Goal: Task Accomplishment & Management: Complete application form

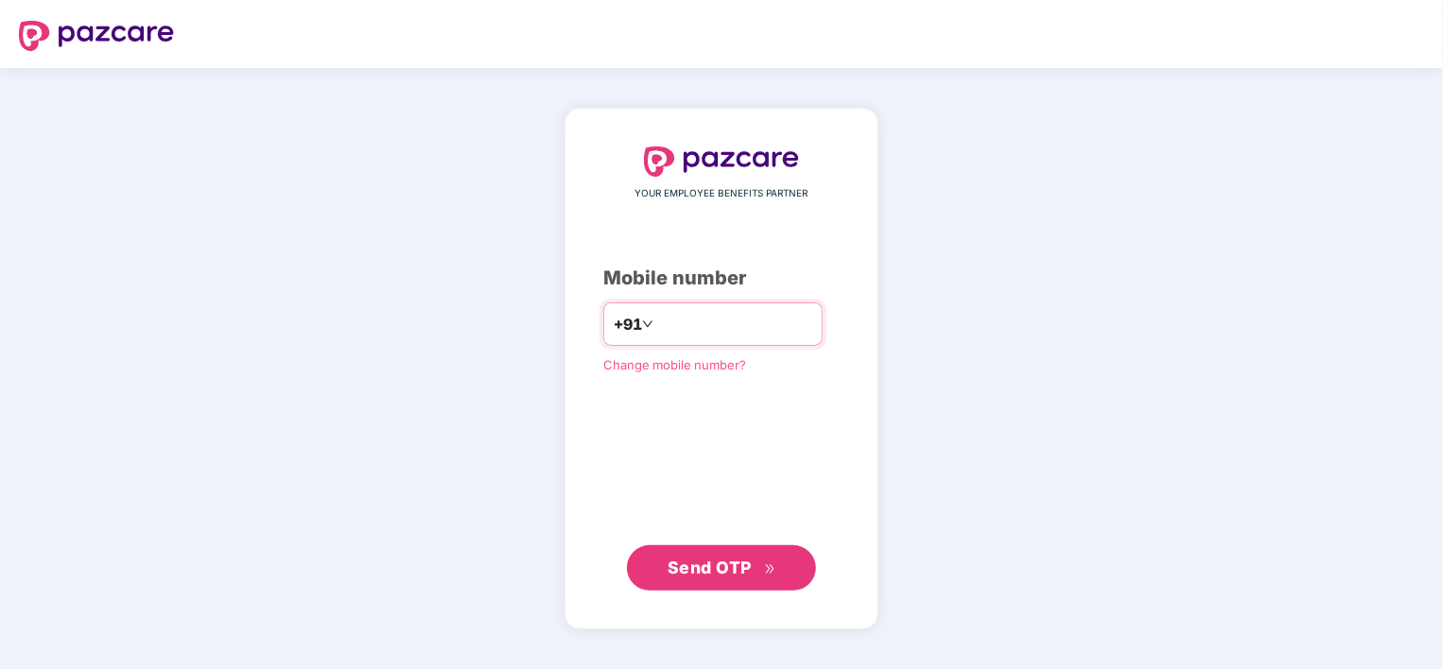
click at [660, 329] on input "number" at bounding box center [734, 324] width 155 height 30
click at [657, 320] on input "**********" at bounding box center [734, 324] width 155 height 30
type input "**********"
click at [699, 564] on span "Send OTP" at bounding box center [710, 567] width 84 height 20
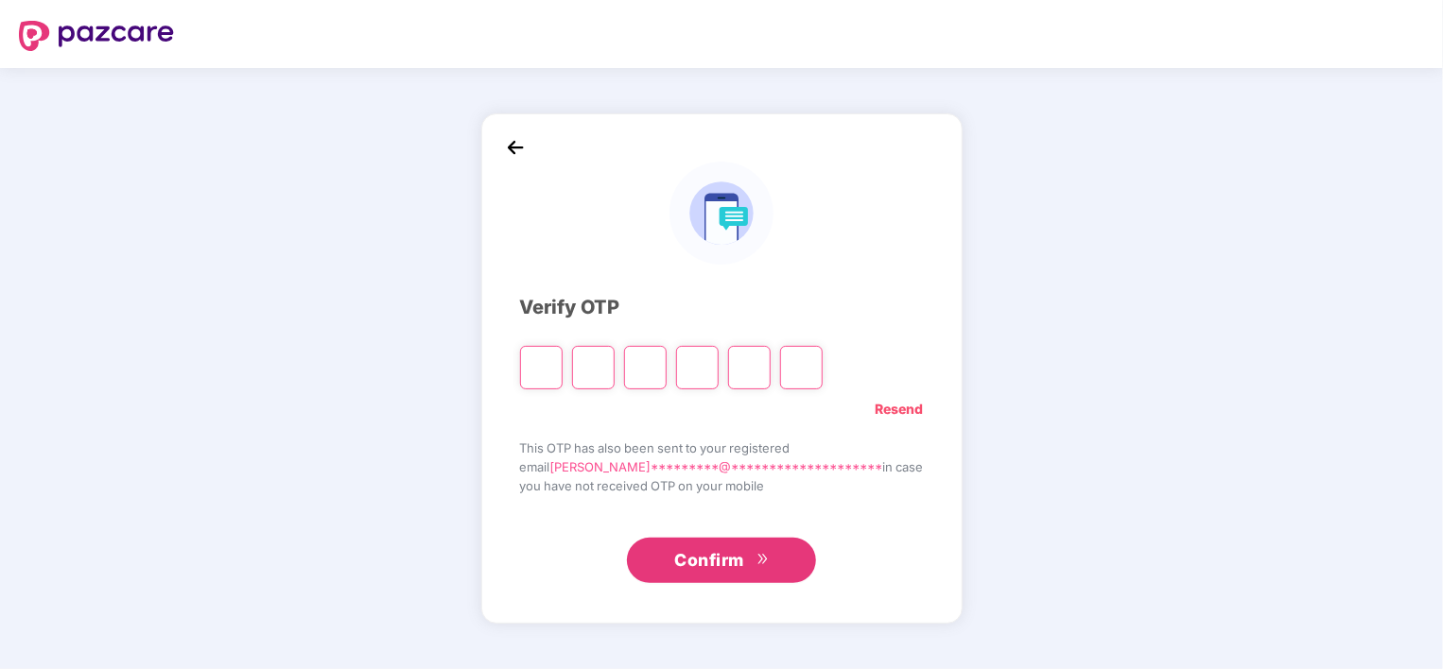
paste input "*"
type input "*"
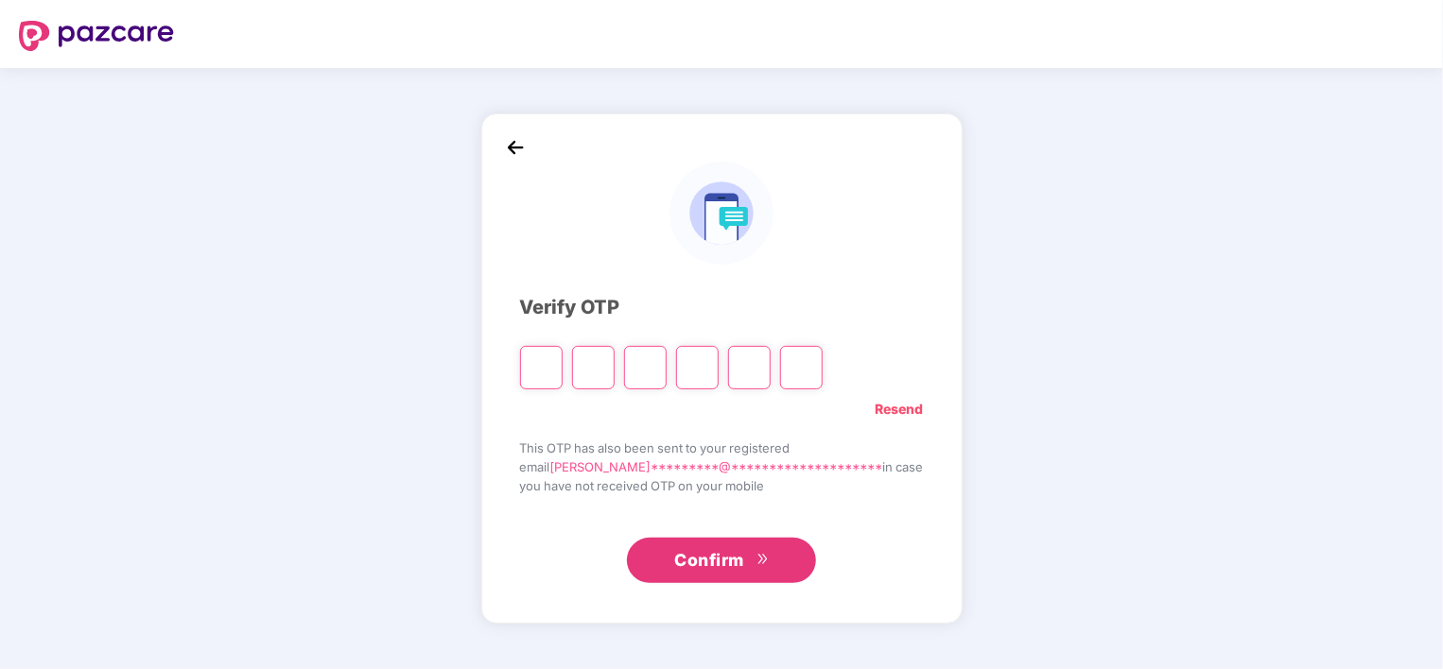
type input "*"
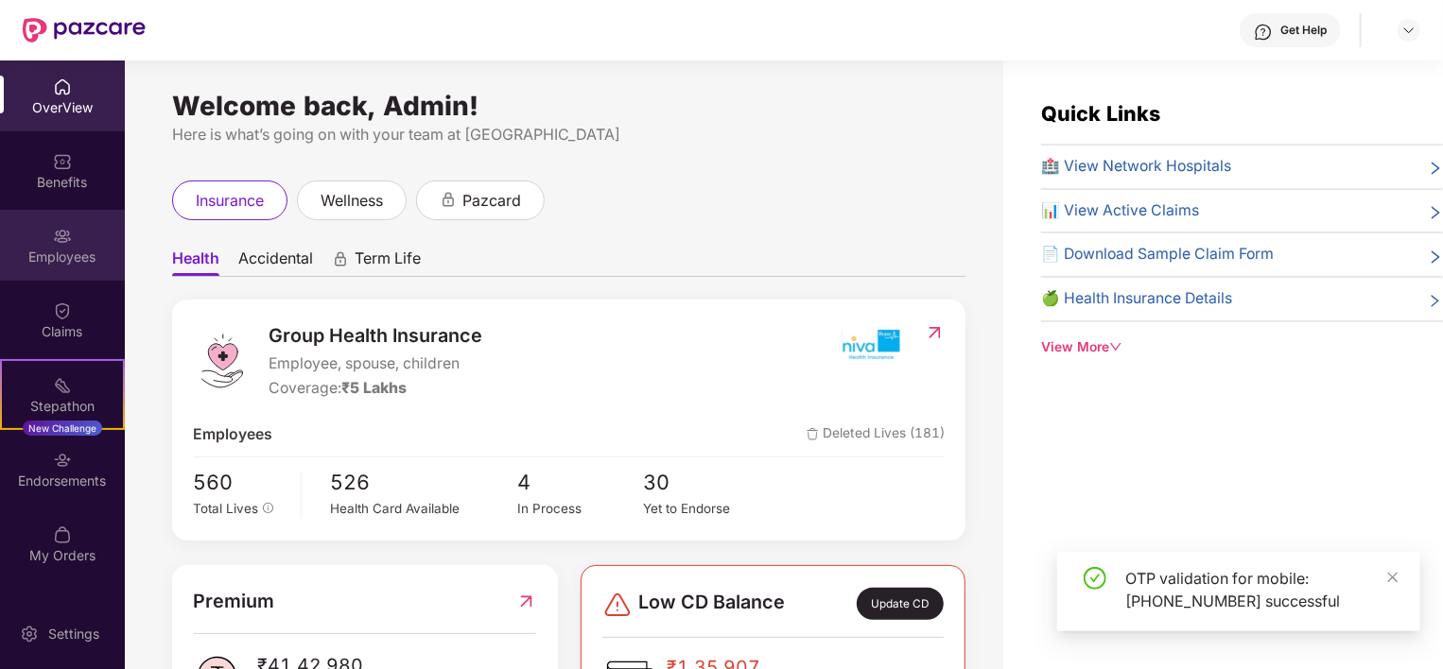
click at [63, 228] on img at bounding box center [62, 236] width 19 height 19
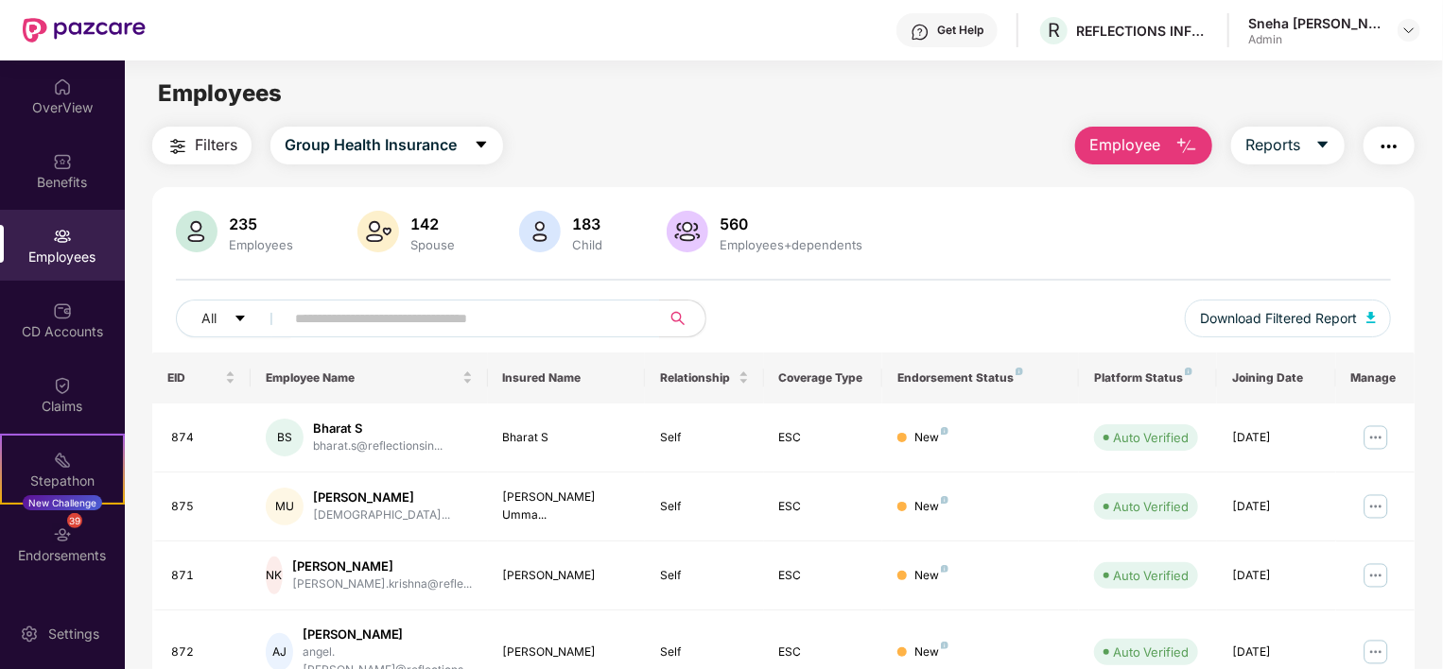
click at [1139, 132] on button "Employee" at bounding box center [1143, 146] width 137 height 38
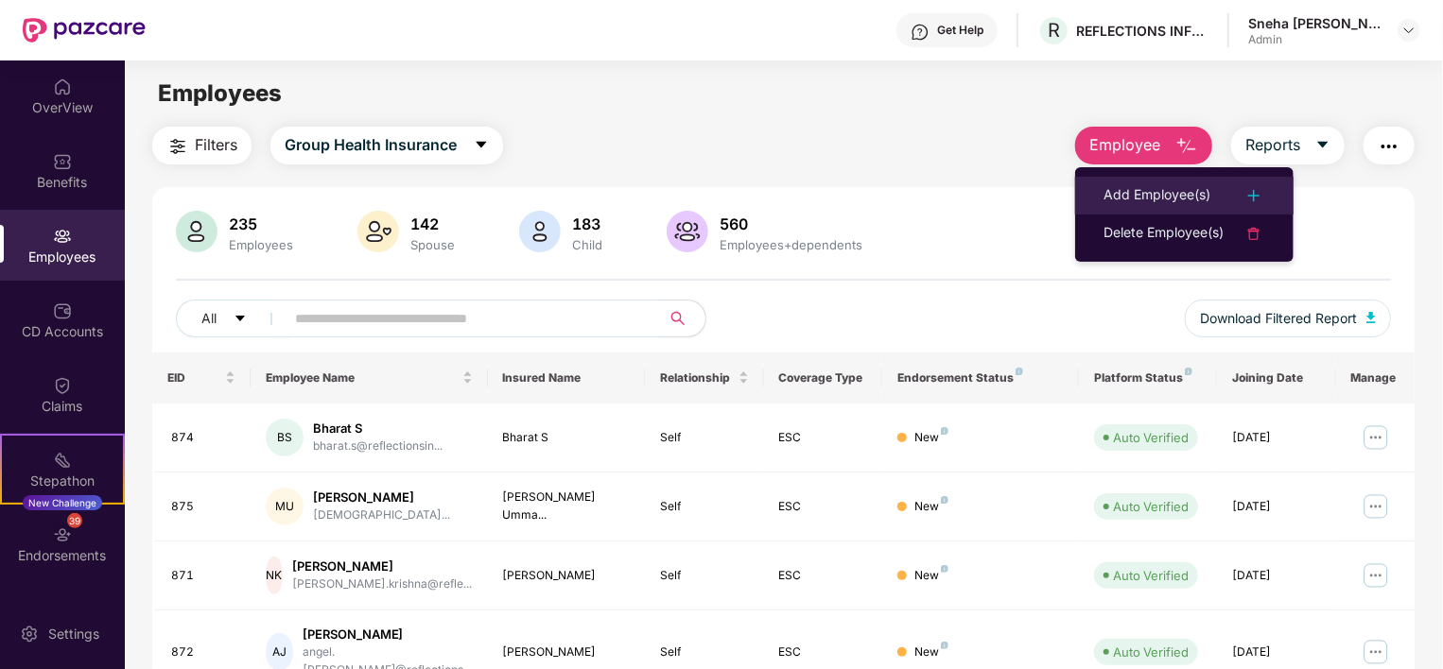
click at [1145, 188] on div "Add Employee(s)" at bounding box center [1157, 195] width 107 height 23
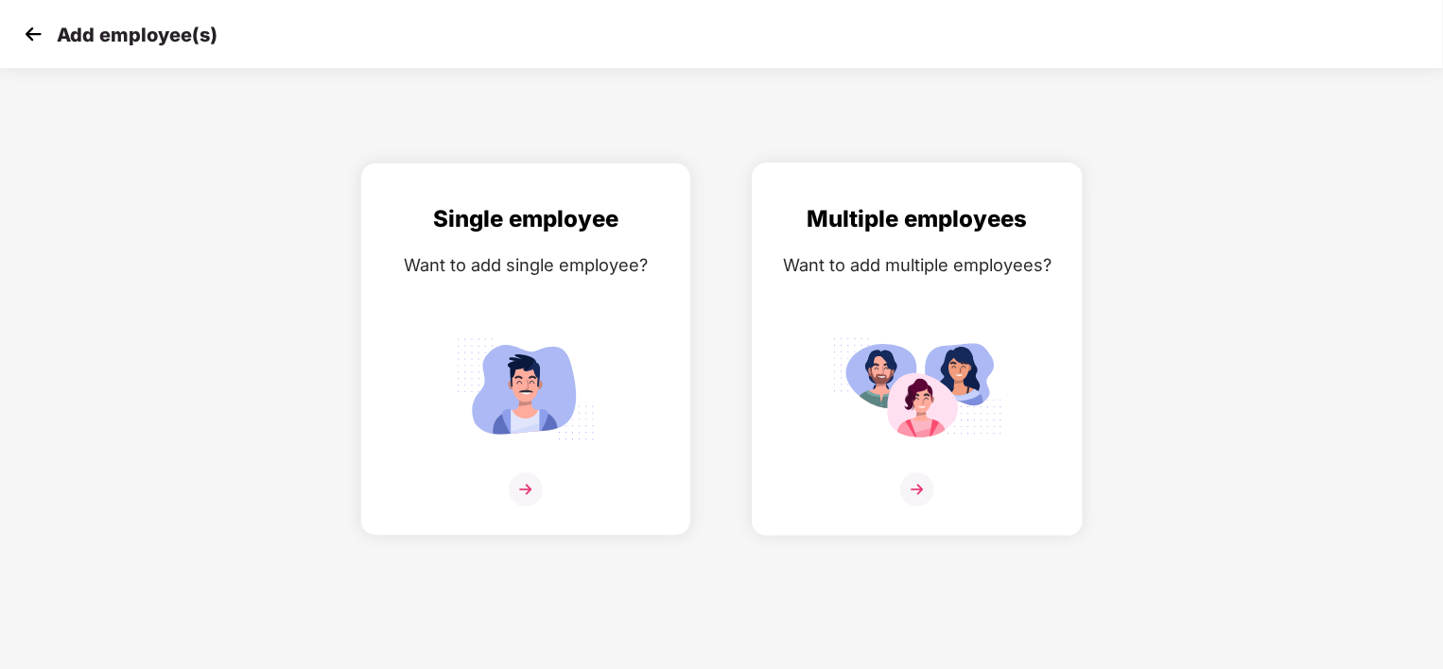
click at [894, 345] on img at bounding box center [917, 389] width 170 height 118
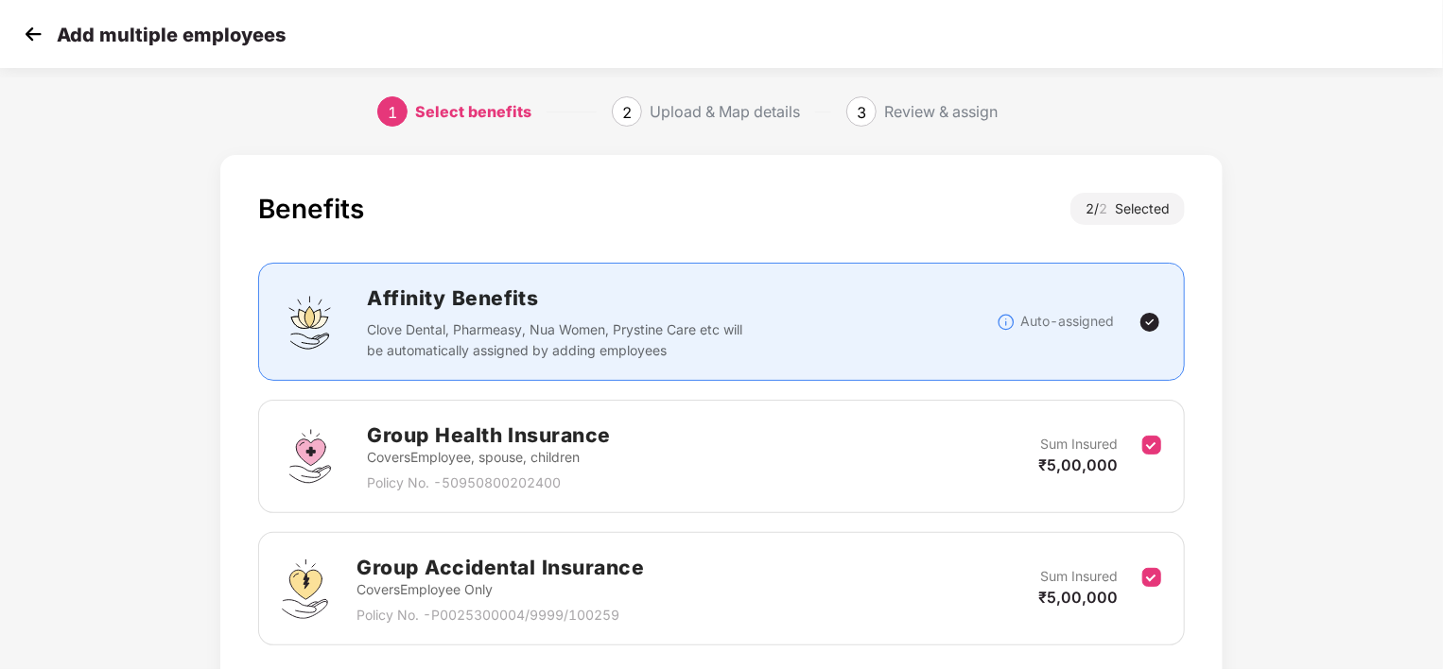
scroll to position [140, 0]
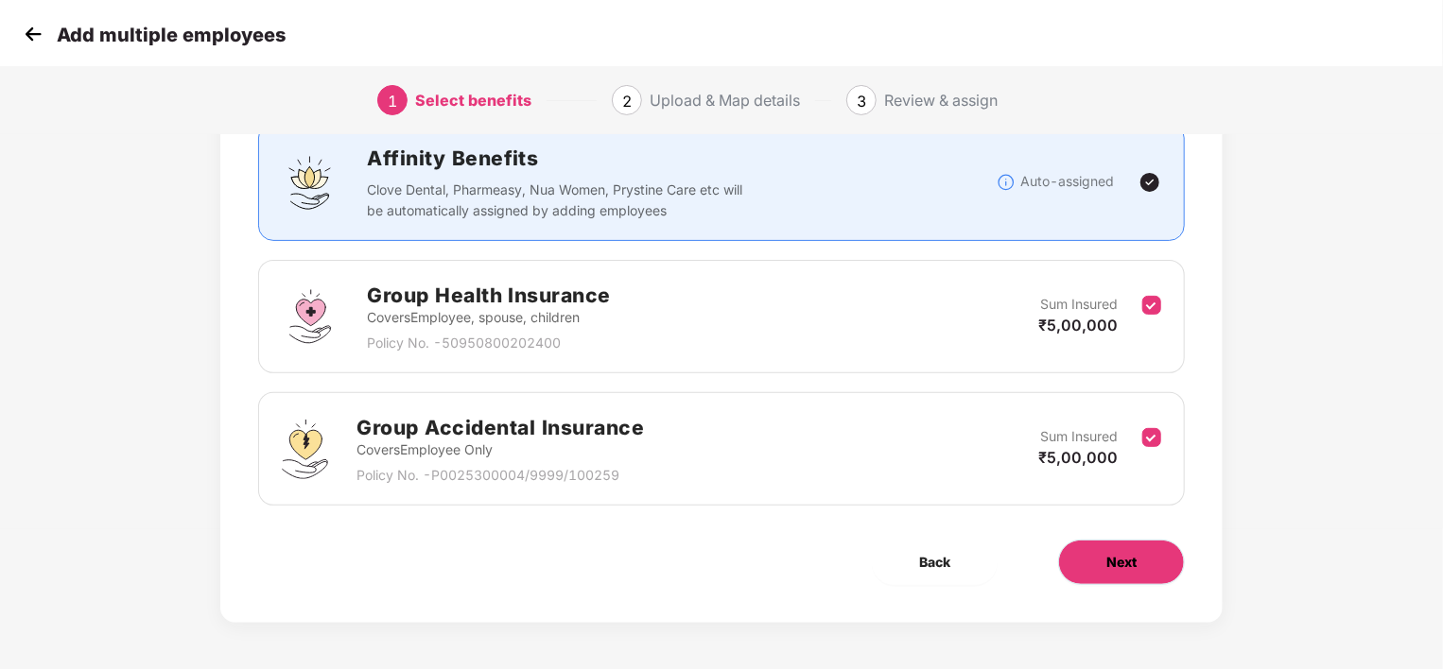
click at [1139, 571] on button "Next" at bounding box center [1121, 562] width 127 height 45
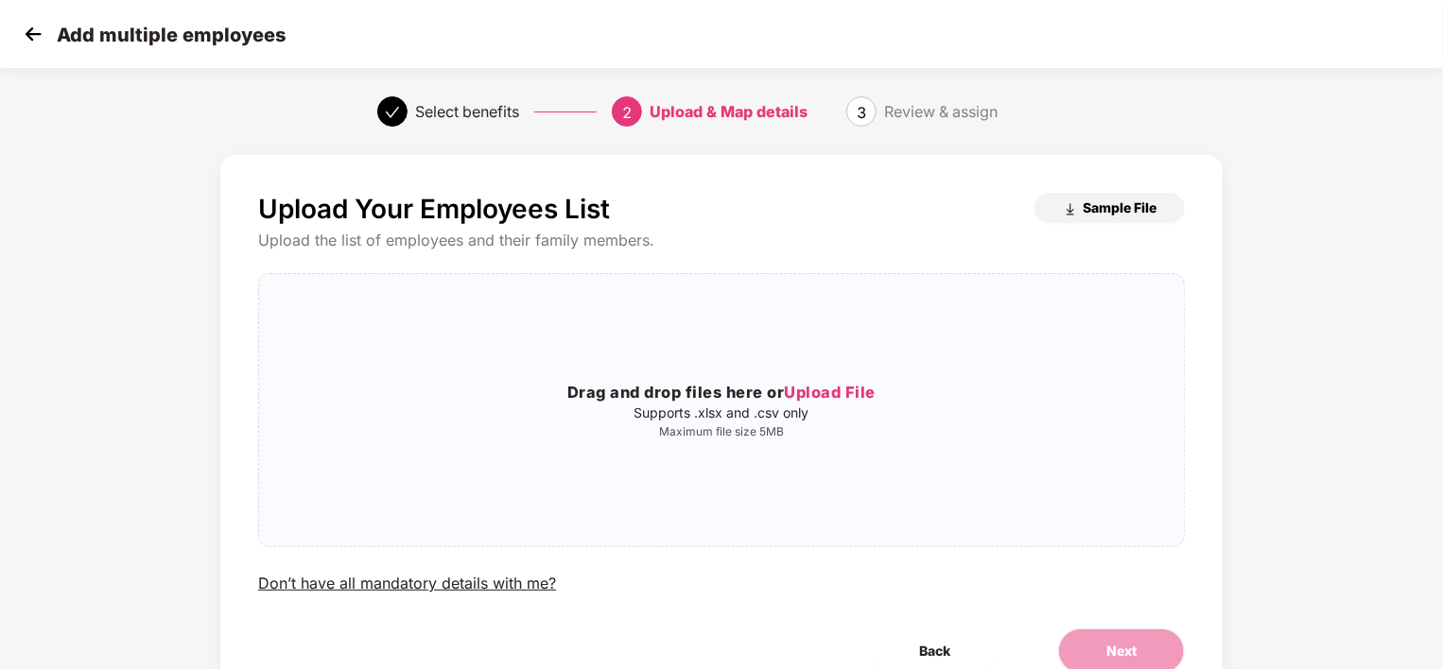
click at [1093, 208] on span "Sample File" at bounding box center [1120, 208] width 74 height 18
click at [808, 392] on span "Upload File" at bounding box center [830, 392] width 92 height 19
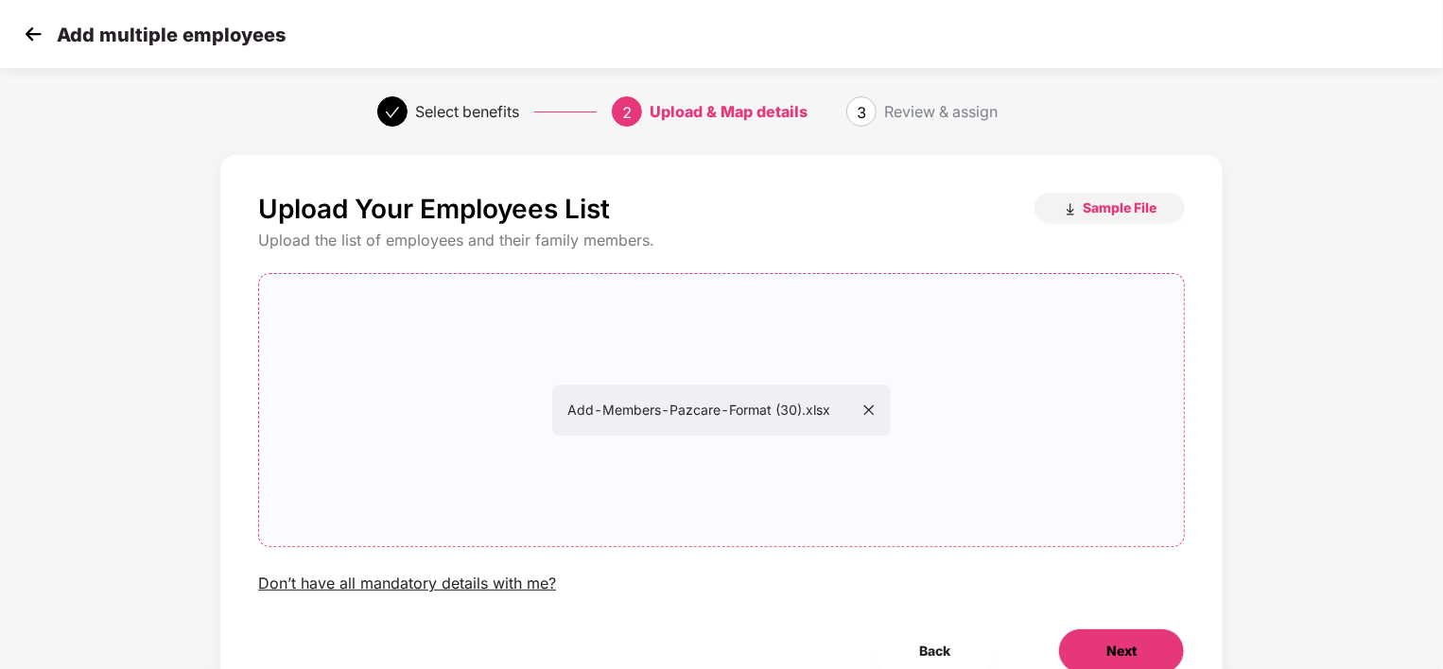
click at [1124, 652] on span "Next" at bounding box center [1121, 651] width 30 height 21
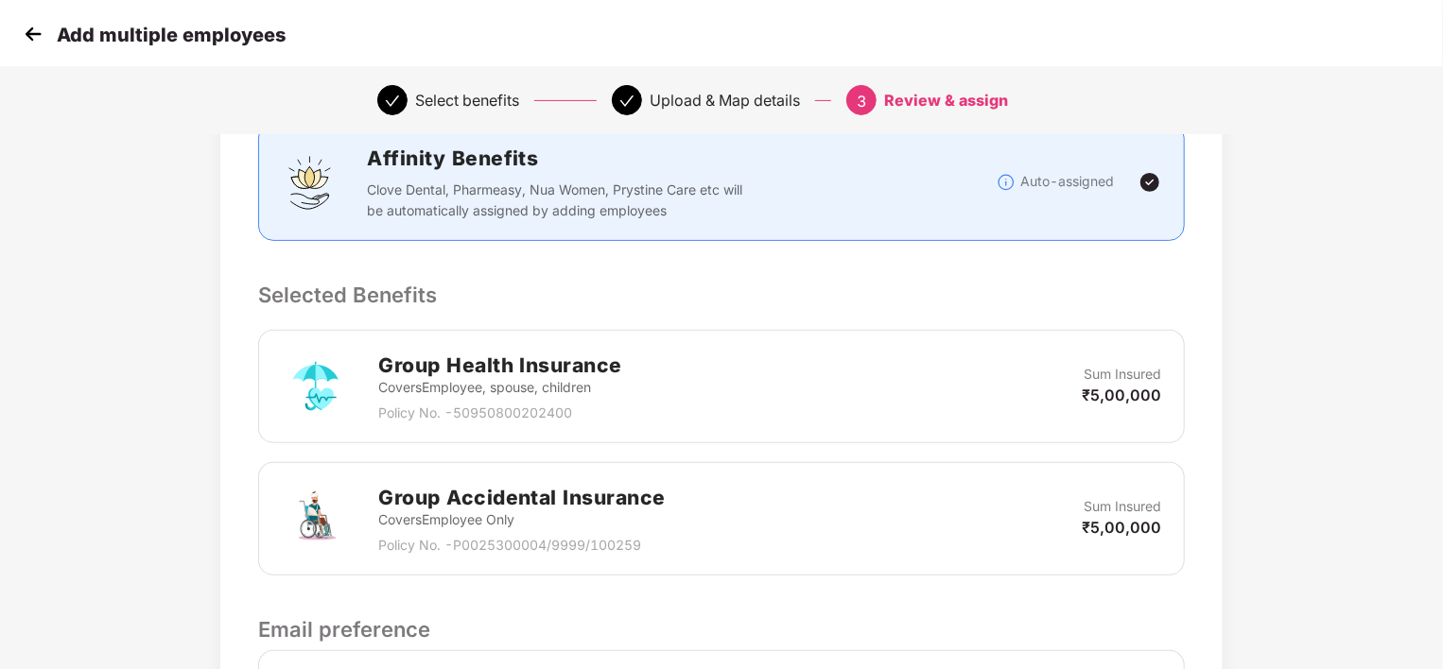
scroll to position [514, 0]
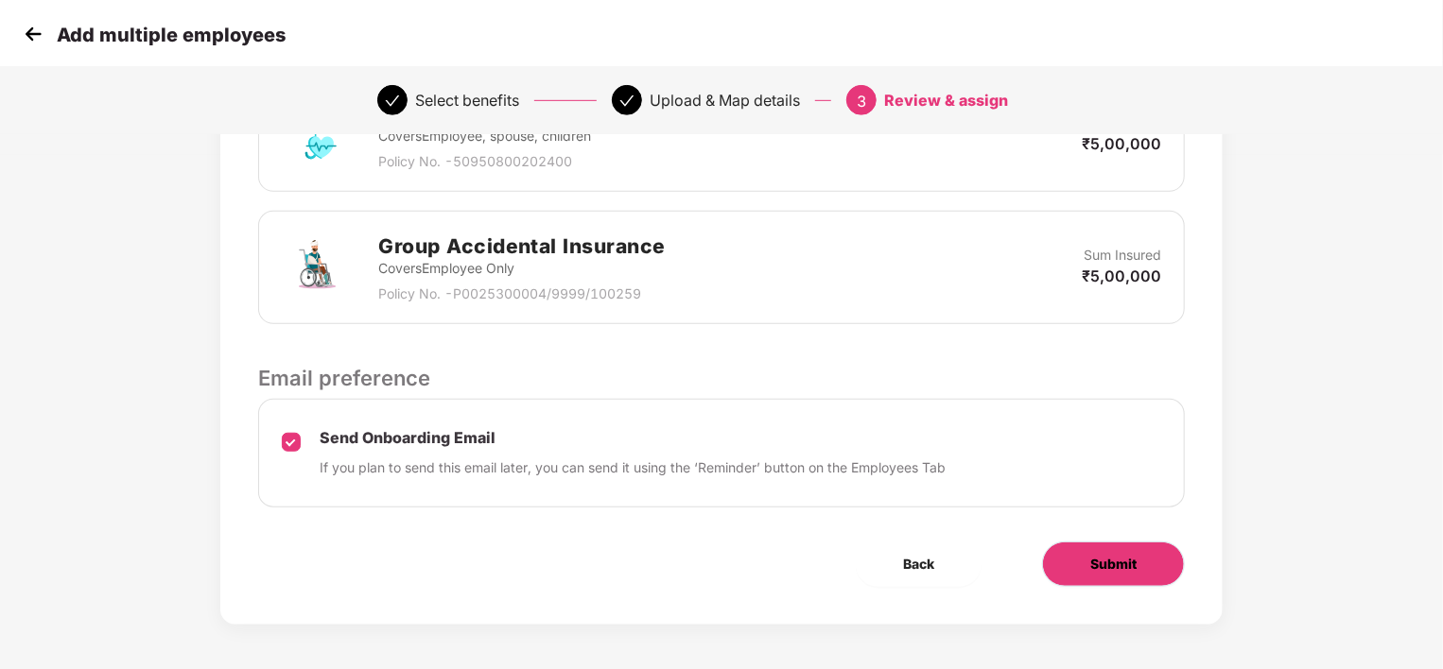
click at [1121, 556] on span "Submit" at bounding box center [1113, 564] width 46 height 21
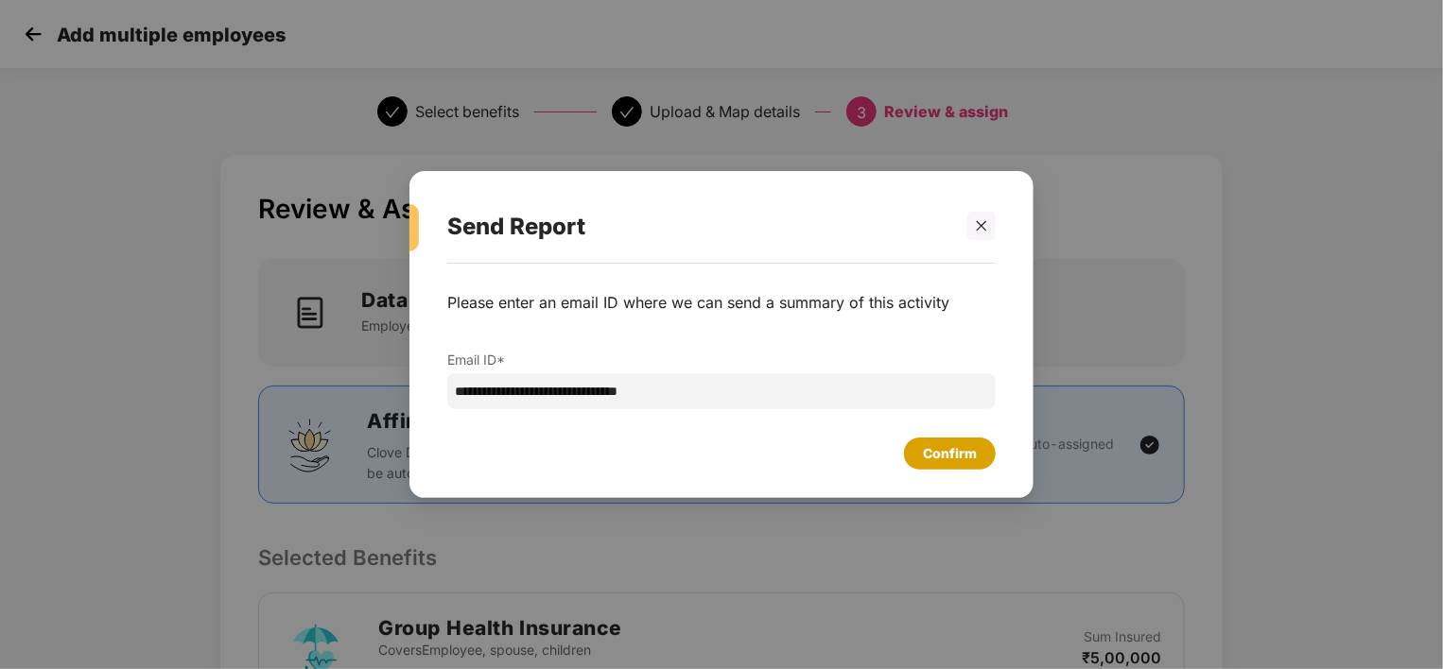
click at [949, 450] on div "Confirm" at bounding box center [950, 453] width 54 height 21
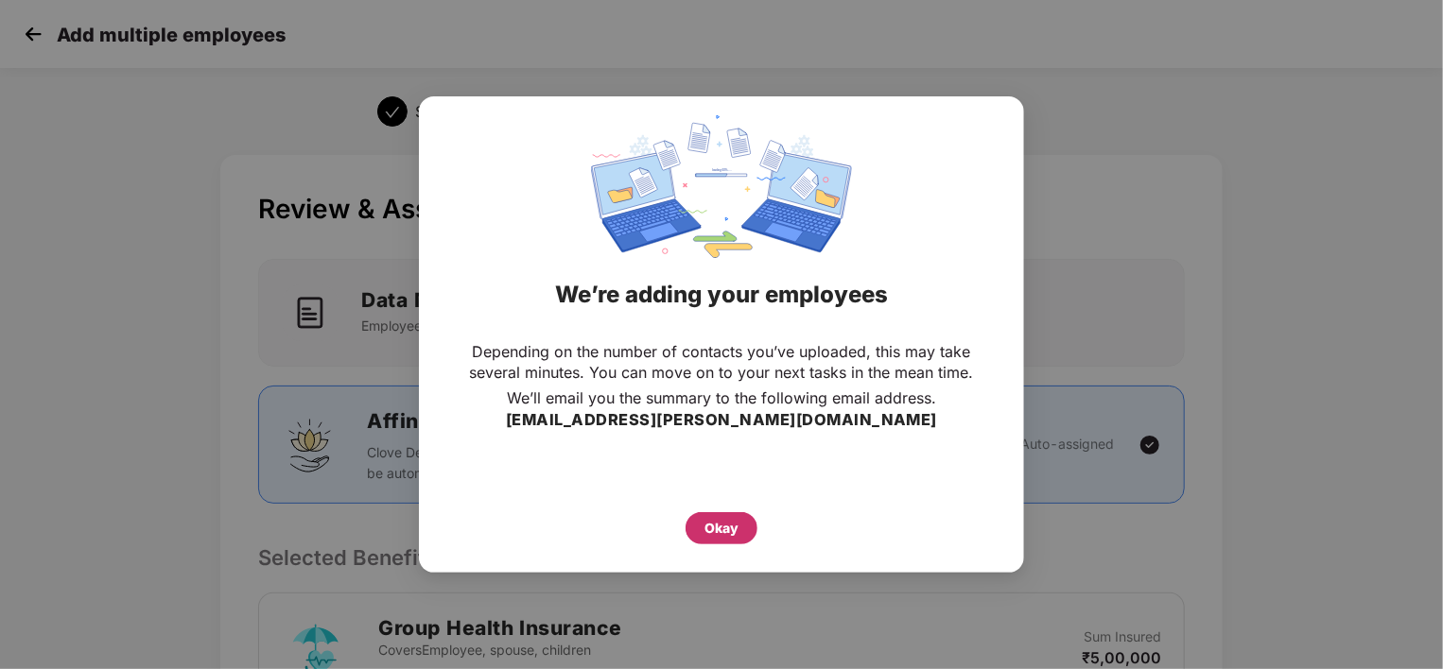
click at [714, 526] on div "Okay" at bounding box center [721, 528] width 34 height 21
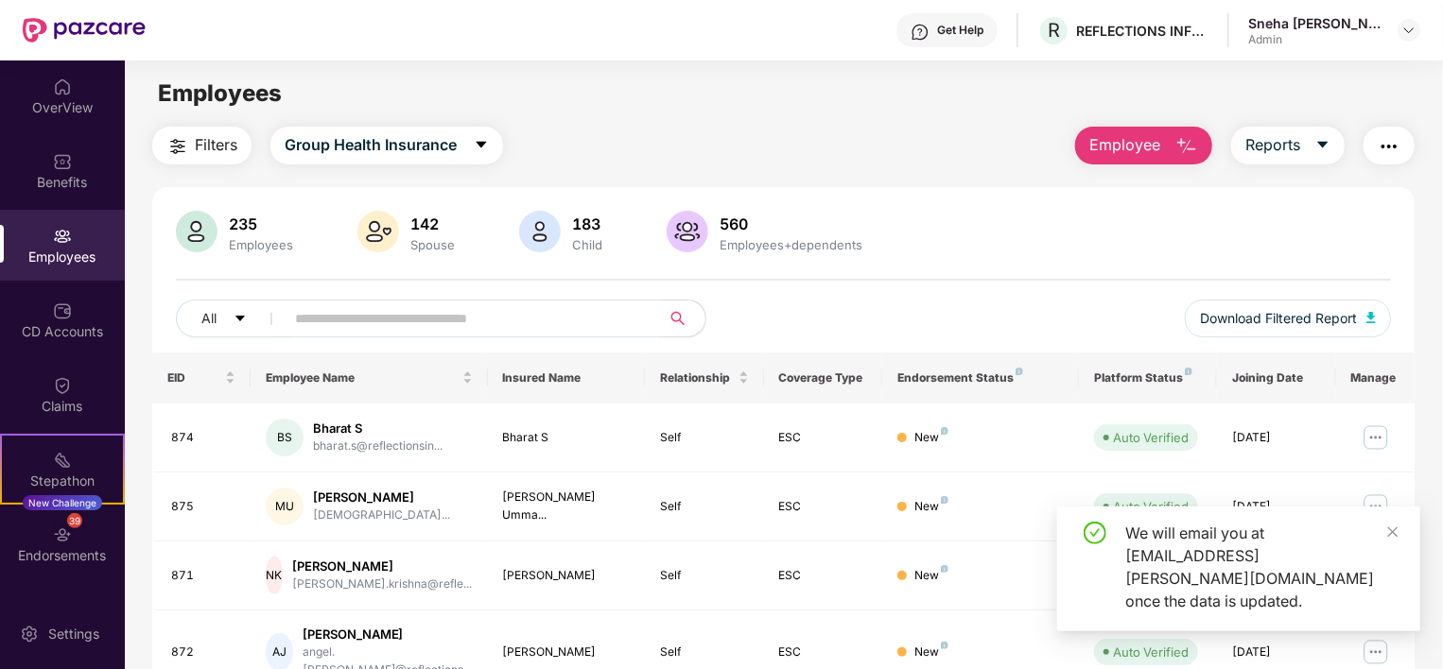
scroll to position [98, 0]
